Goal: Check status: Check status

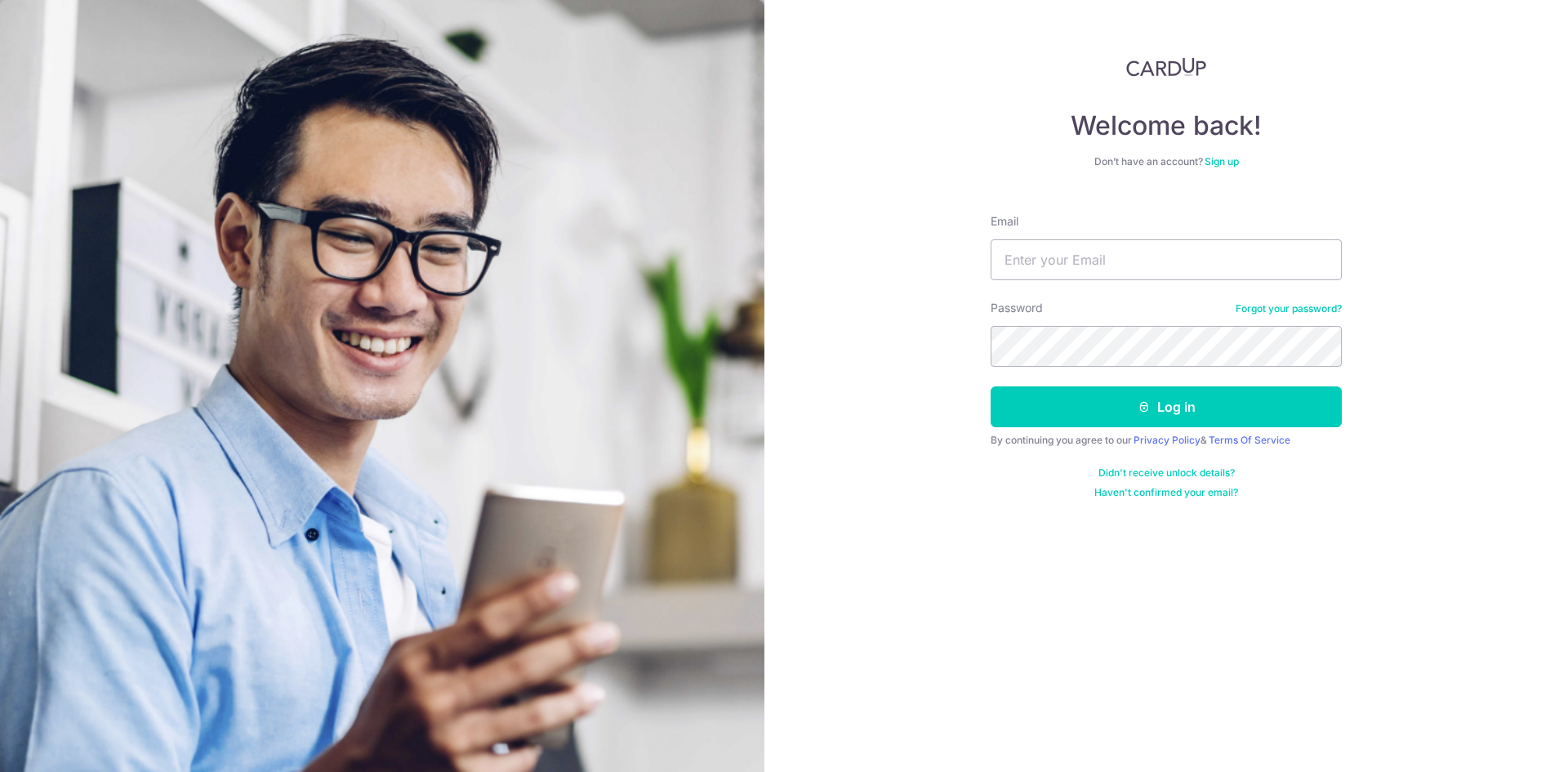
type input "[DOMAIN_NAME][EMAIL_ADDRESS][DOMAIN_NAME]"
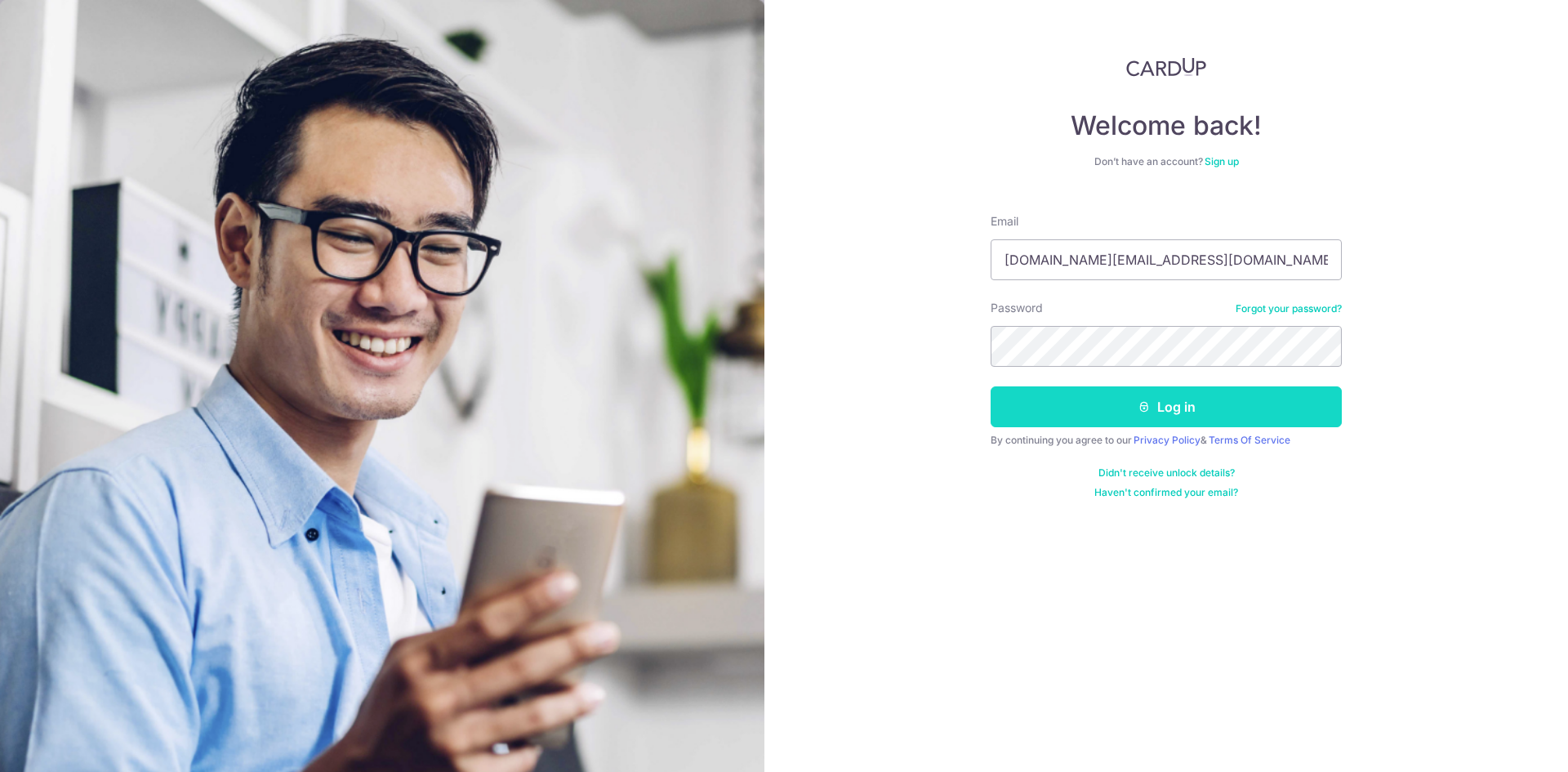
click at [1162, 420] on button "Log in" at bounding box center [1166, 407] width 351 height 41
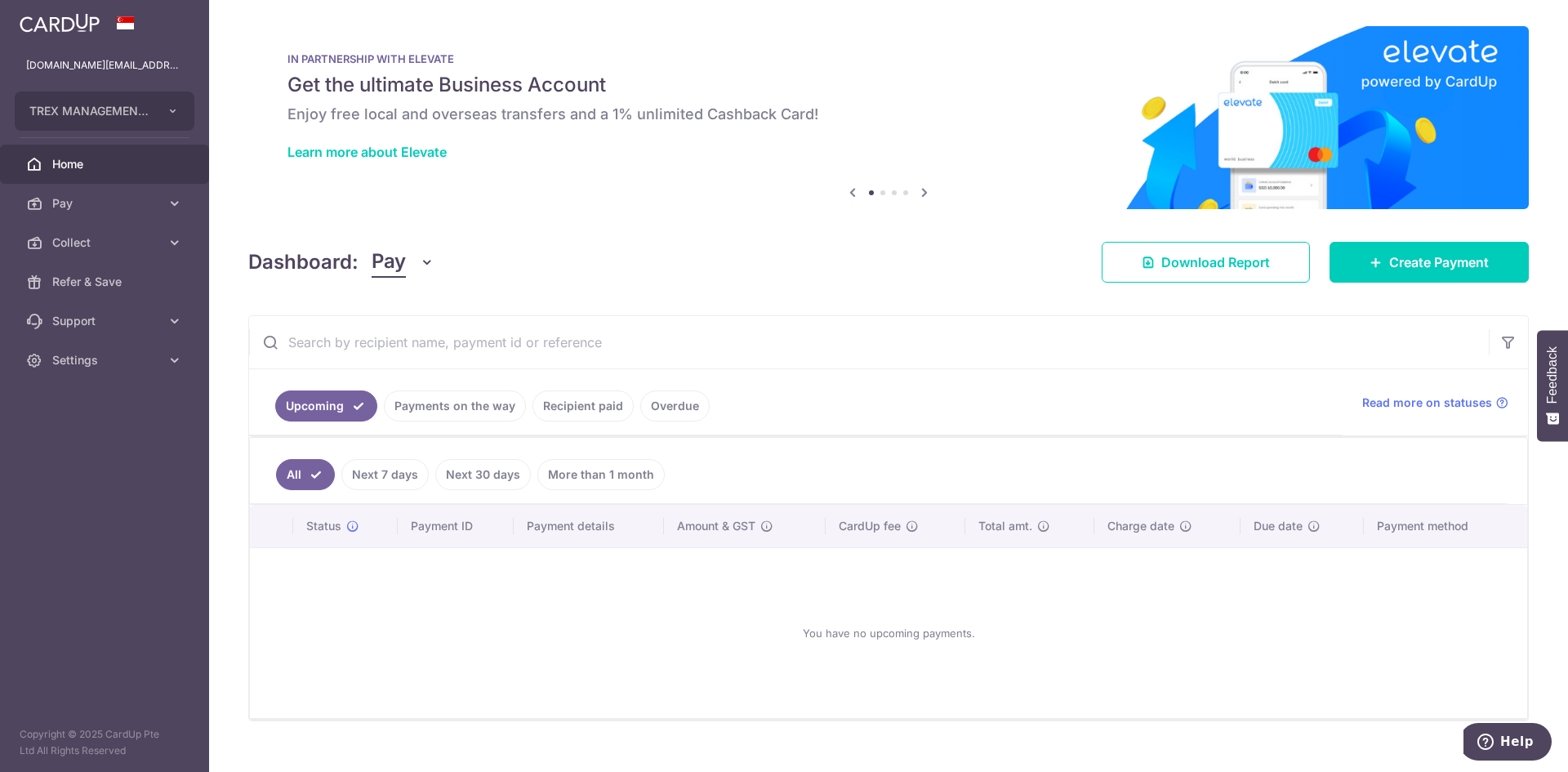
click at [595, 403] on link "Recipient paid" at bounding box center [584, 406] width 102 height 31
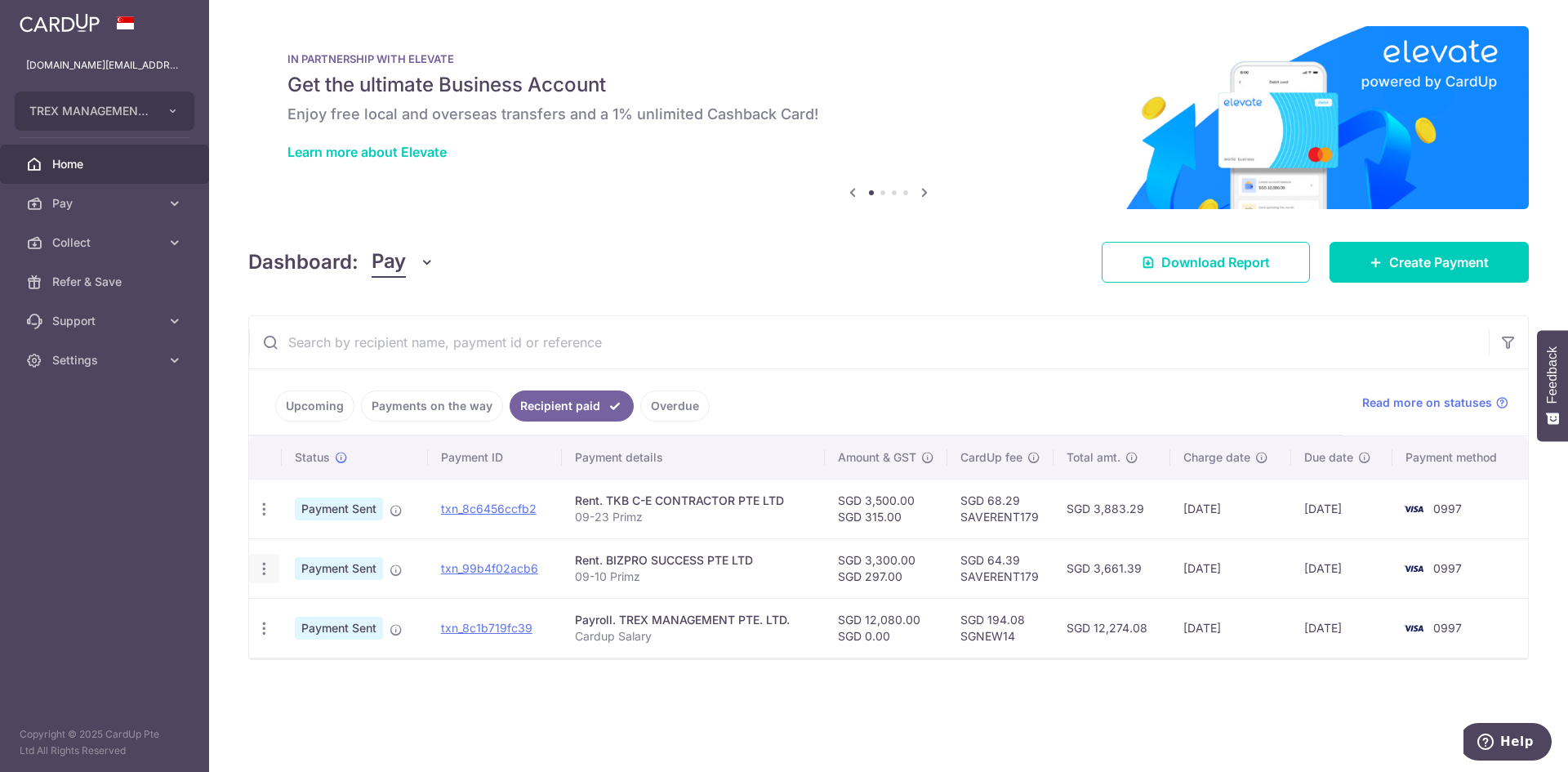
click at [265, 565] on icon "button" at bounding box center [264, 569] width 17 height 17
click at [261, 566] on icon "button" at bounding box center [264, 569] width 17 height 17
click at [774, 552] on td "Rent. BIZPRO SUCCESS PTE LTD 09-10 Primz" at bounding box center [693, 568] width 263 height 60
